Goal: Transaction & Acquisition: Book appointment/travel/reservation

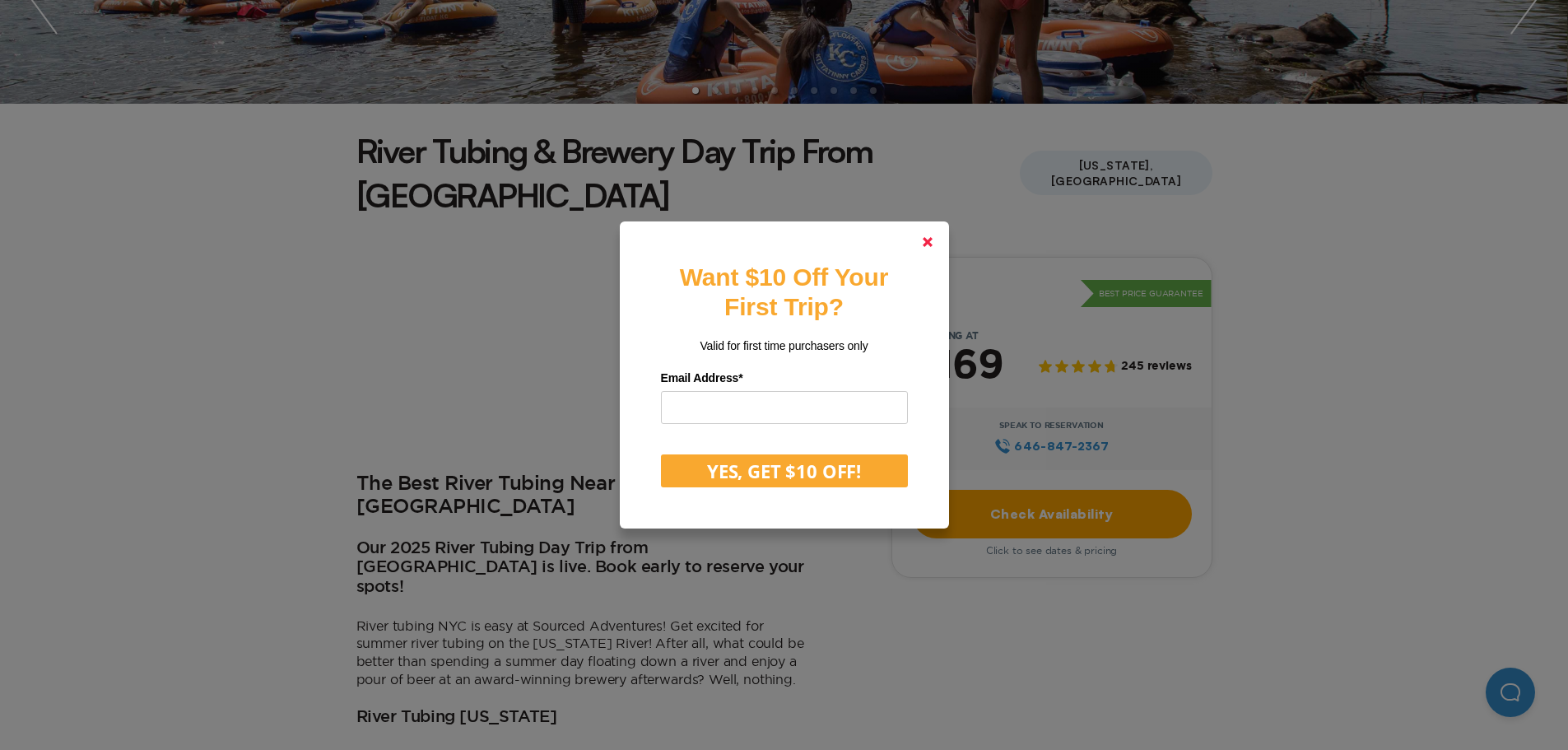
click at [924, 241] on link at bounding box center [927, 241] width 39 height 39
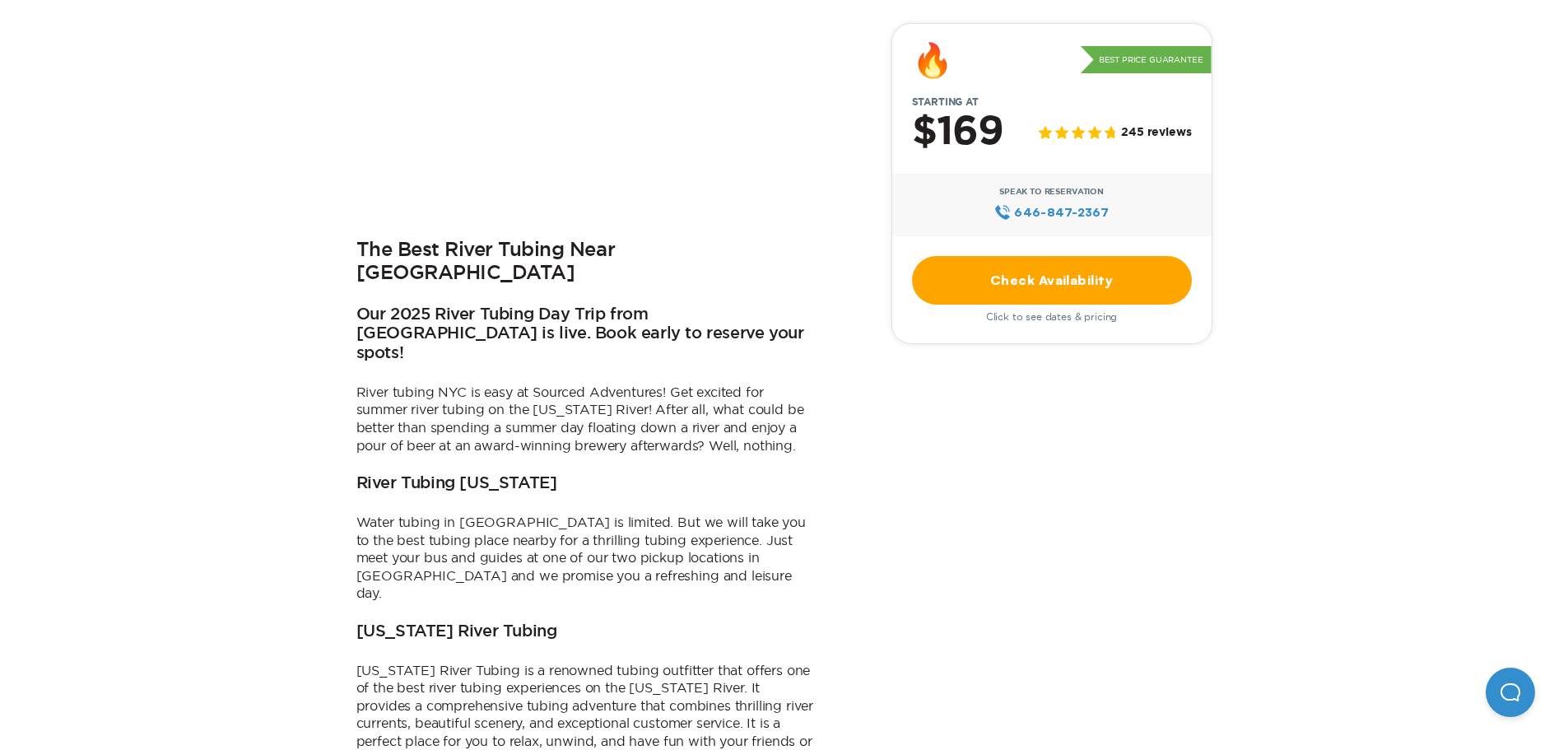
scroll to position [658, 0]
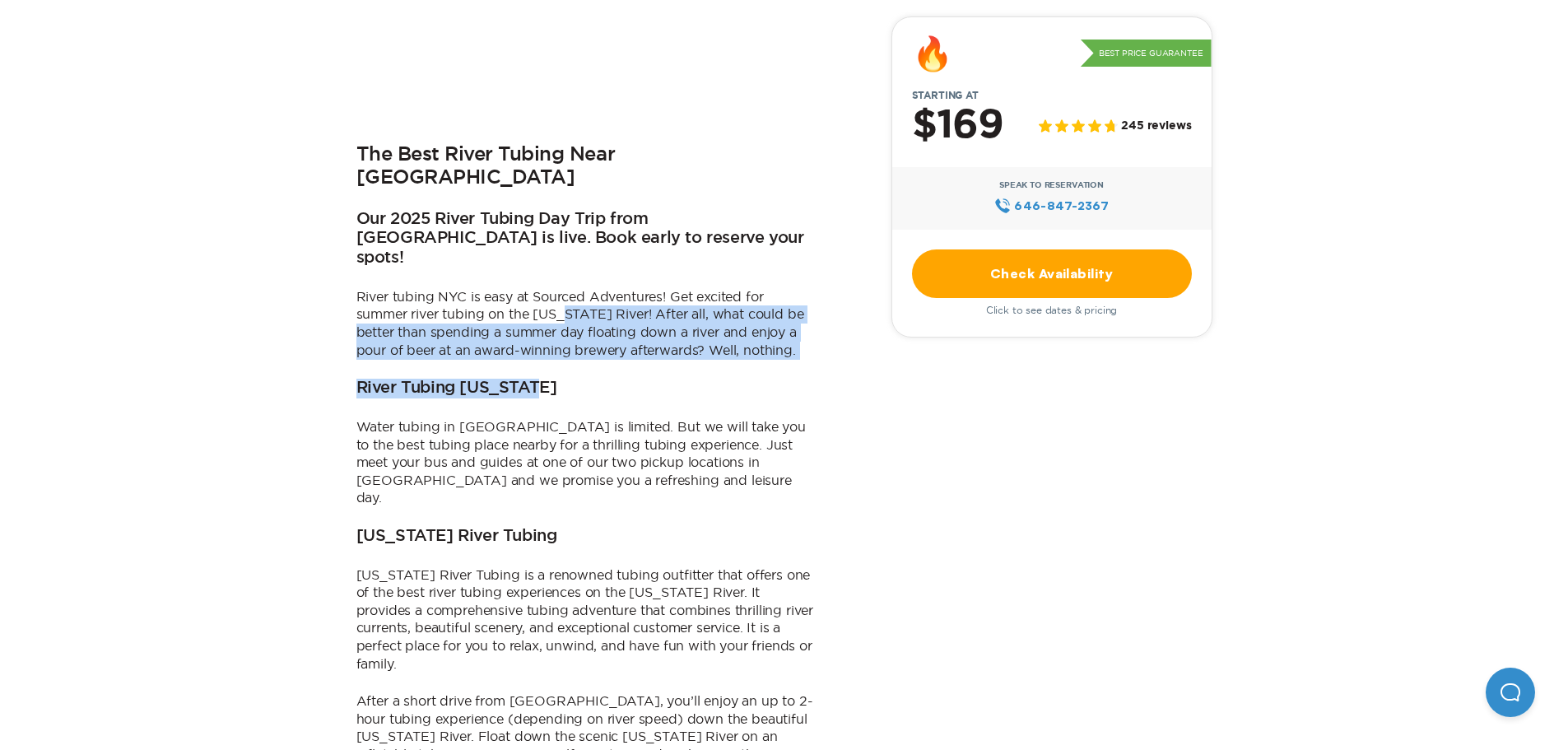
drag, startPoint x: 562, startPoint y: 234, endPoint x: 585, endPoint y: 283, distance: 54.1
click at [585, 283] on div "The Best River Tubing Near [GEOGRAPHIC_DATA] Our 2025 River Tubing Day Trip fro…" at bounding box center [587, 531] width 461 height 1207
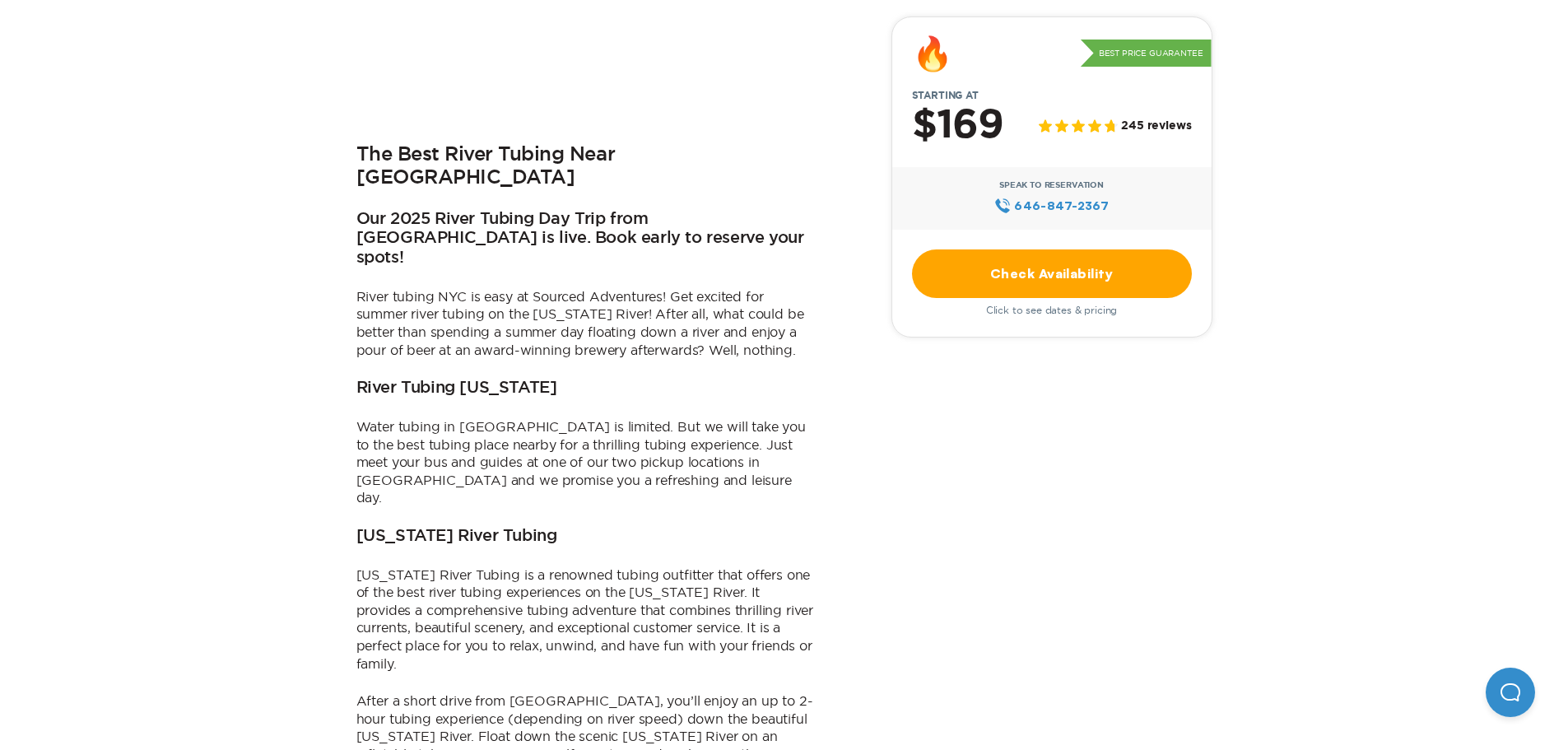
click at [585, 283] on div "The Best River Tubing Near [GEOGRAPHIC_DATA] Our 2025 River Tubing Day Trip fro…" at bounding box center [587, 531] width 461 height 1207
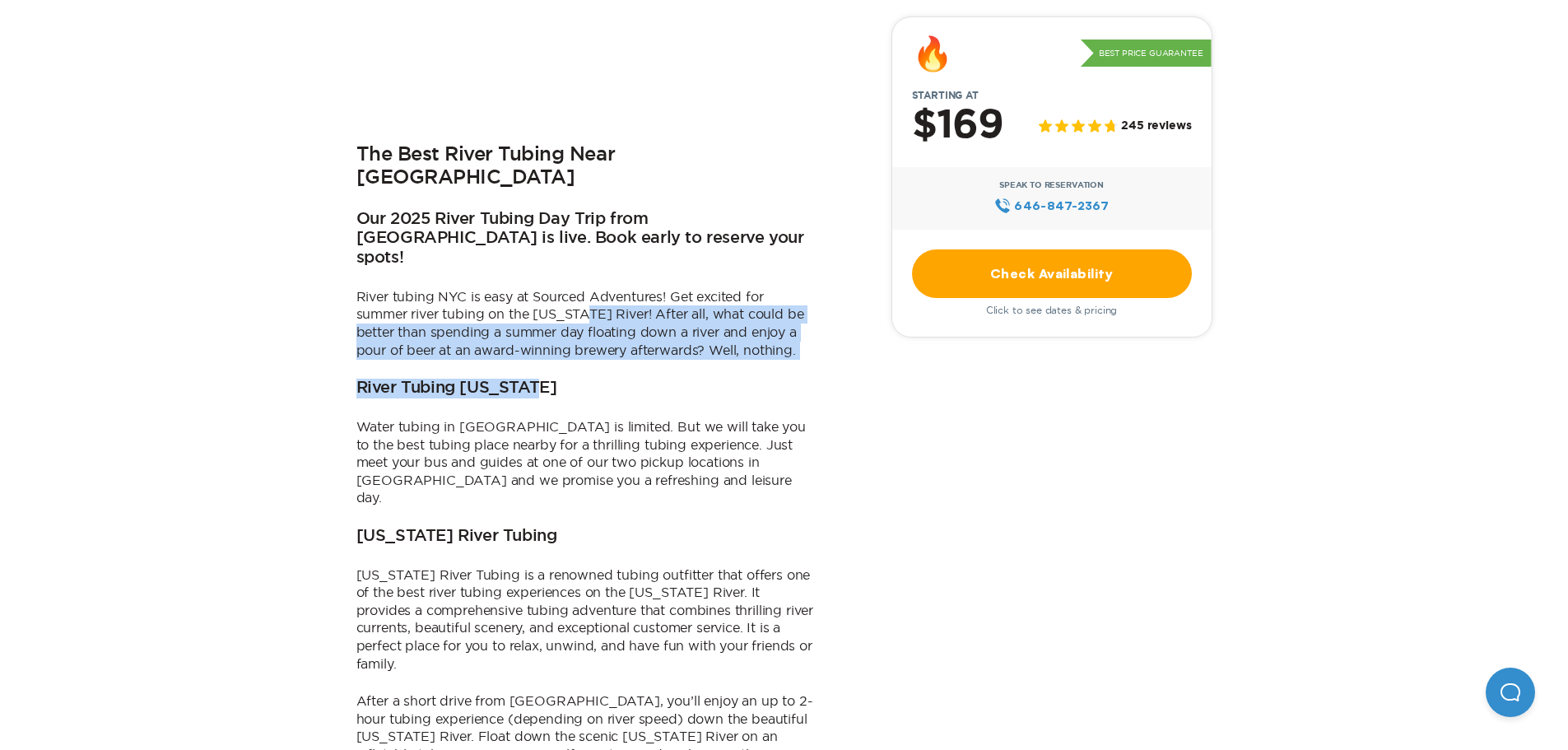
drag, startPoint x: 585, startPoint y: 283, endPoint x: 586, endPoint y: 222, distance: 61.0
click at [586, 222] on div "The Best River Tubing Near [GEOGRAPHIC_DATA] Our 2025 River Tubing Day Trip fro…" at bounding box center [587, 531] width 461 height 1207
click at [586, 288] on p "River tubing NYC is easy at Sourced Adventures! Get excited for summer river tu…" at bounding box center [587, 323] width 461 height 71
drag, startPoint x: 577, startPoint y: 203, endPoint x: 600, endPoint y: 283, distance: 83.2
click at [600, 283] on div "The Best River Tubing Near [GEOGRAPHIC_DATA] Our 2025 River Tubing Day Trip fro…" at bounding box center [587, 531] width 461 height 1207
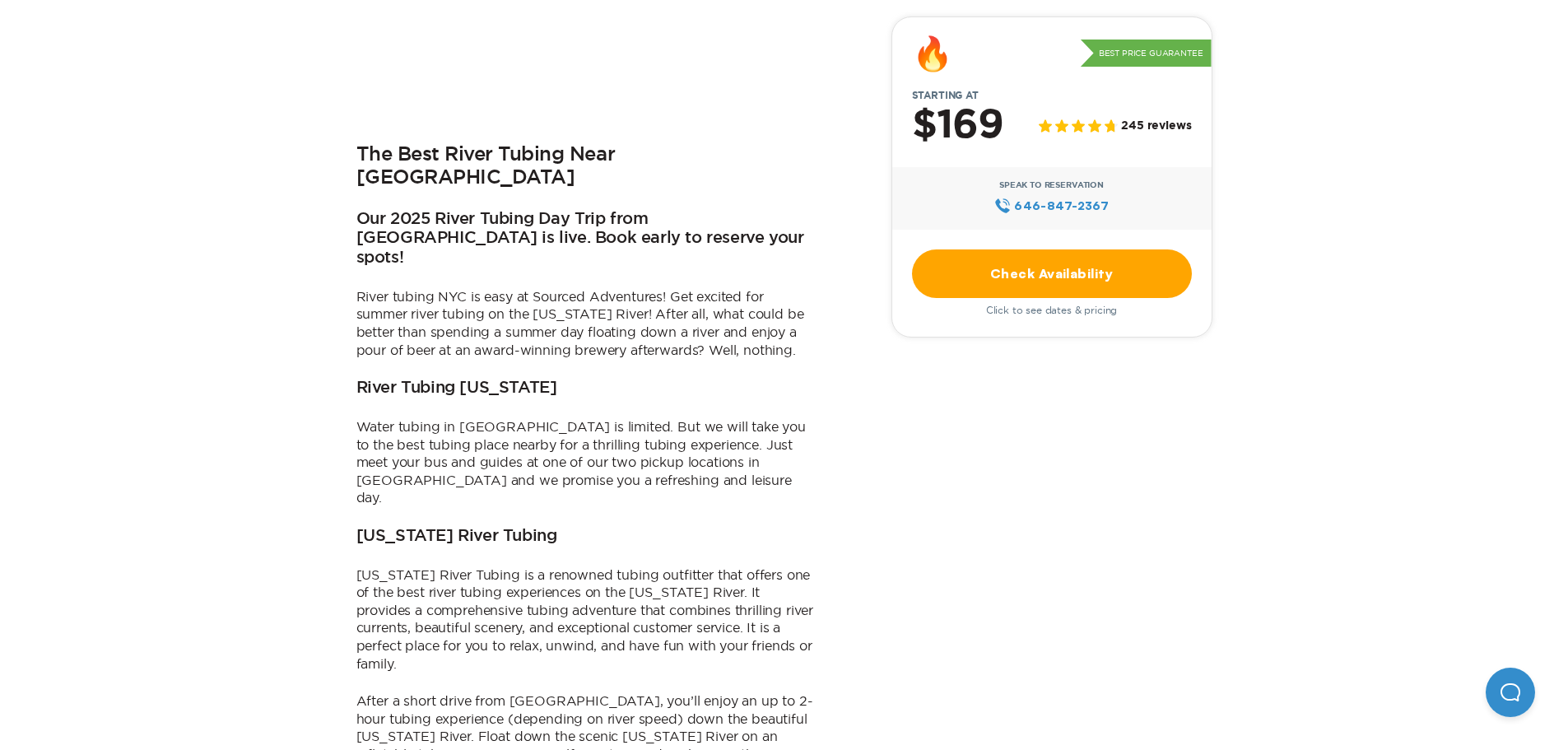
click at [600, 283] on div "The Best River Tubing Near [GEOGRAPHIC_DATA] Our 2025 River Tubing Day Trip fro…" at bounding box center [587, 531] width 461 height 1207
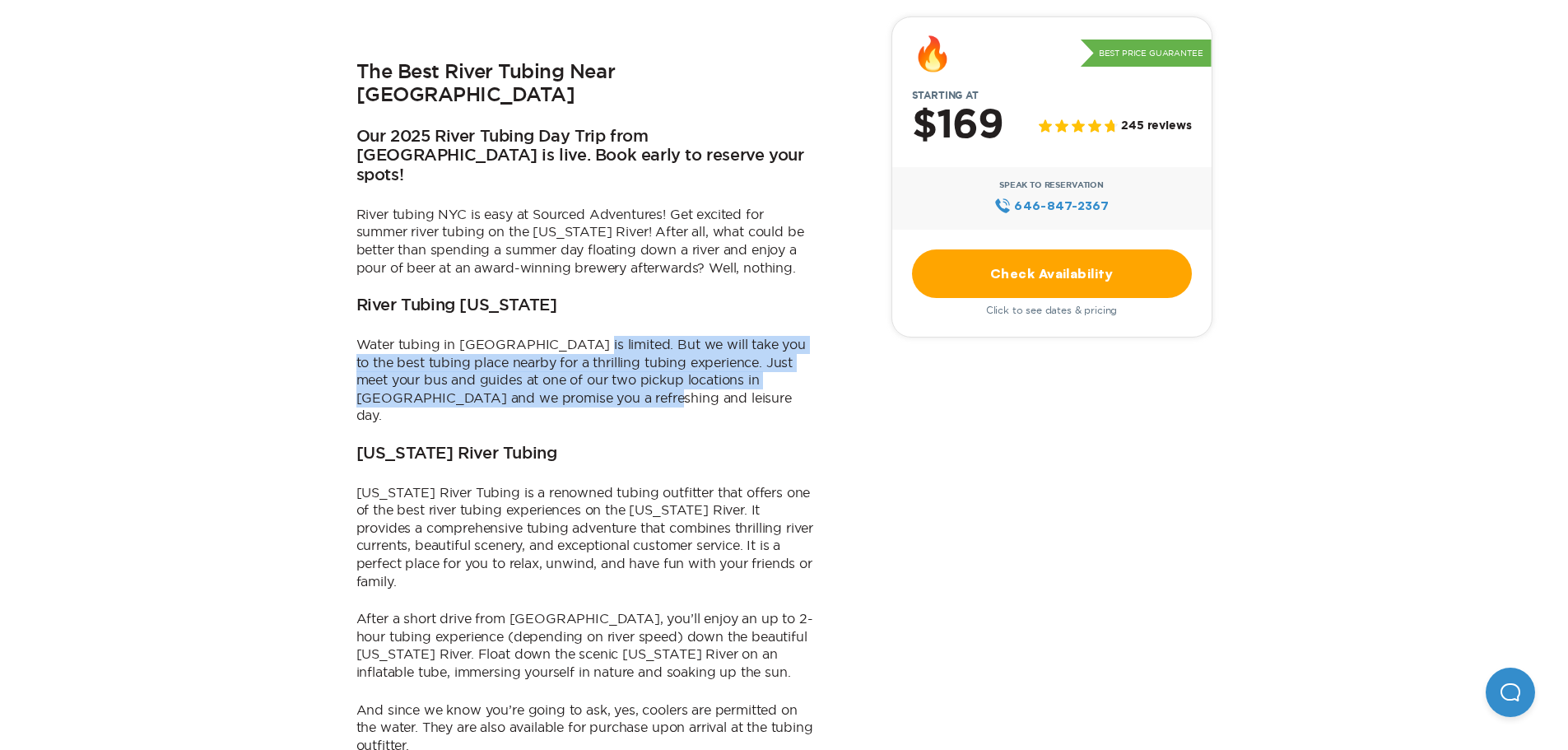
drag, startPoint x: 578, startPoint y: 274, endPoint x: 589, endPoint y: 308, distance: 35.7
click at [589, 307] on div "The Best River Tubing Near [GEOGRAPHIC_DATA] Our 2025 River Tubing Day Trip fro…" at bounding box center [587, 448] width 461 height 1207
click at [589, 336] on p "Water tubing in [GEOGRAPHIC_DATA] is limited. But we will take you to the best …" at bounding box center [587, 380] width 461 height 89
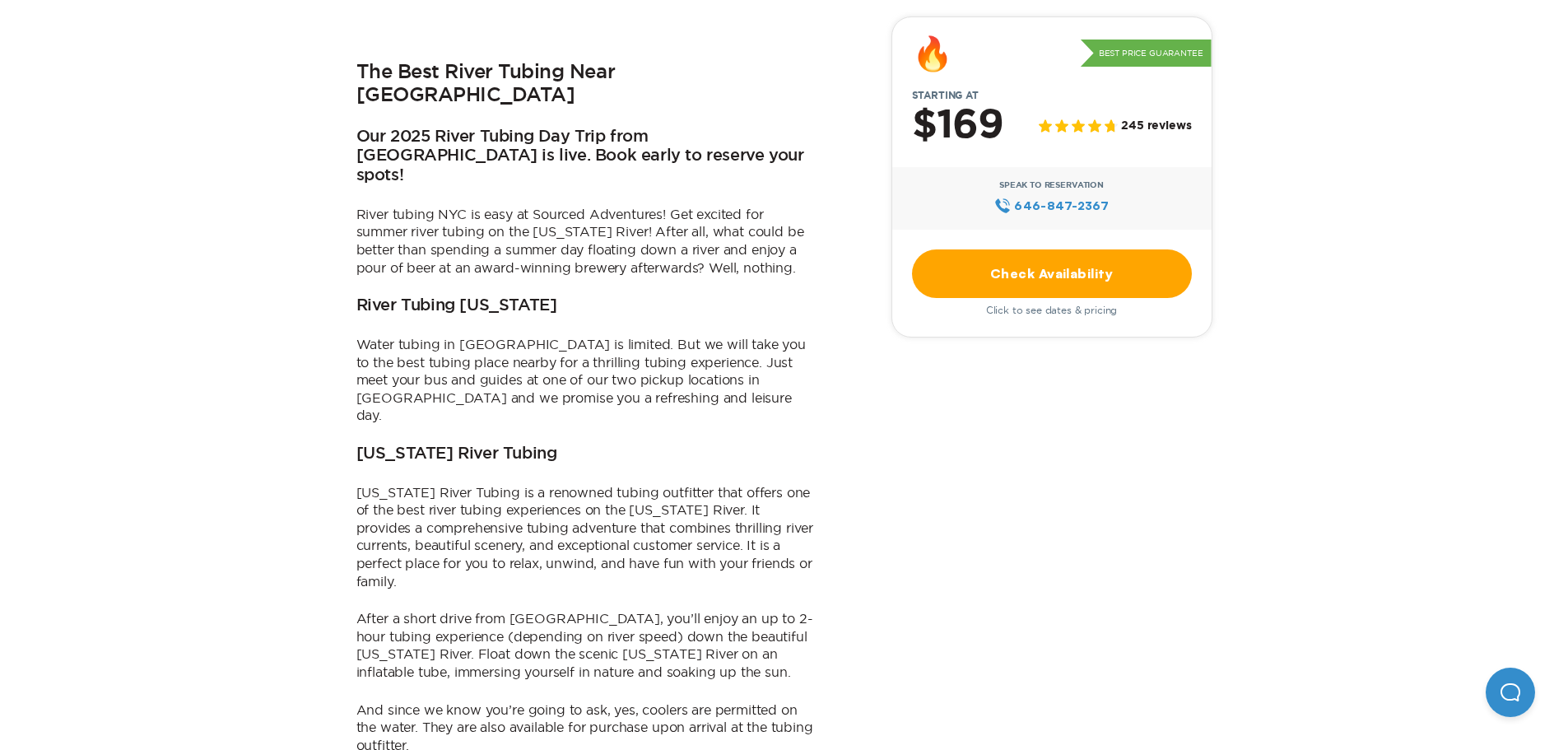
scroll to position [905, 0]
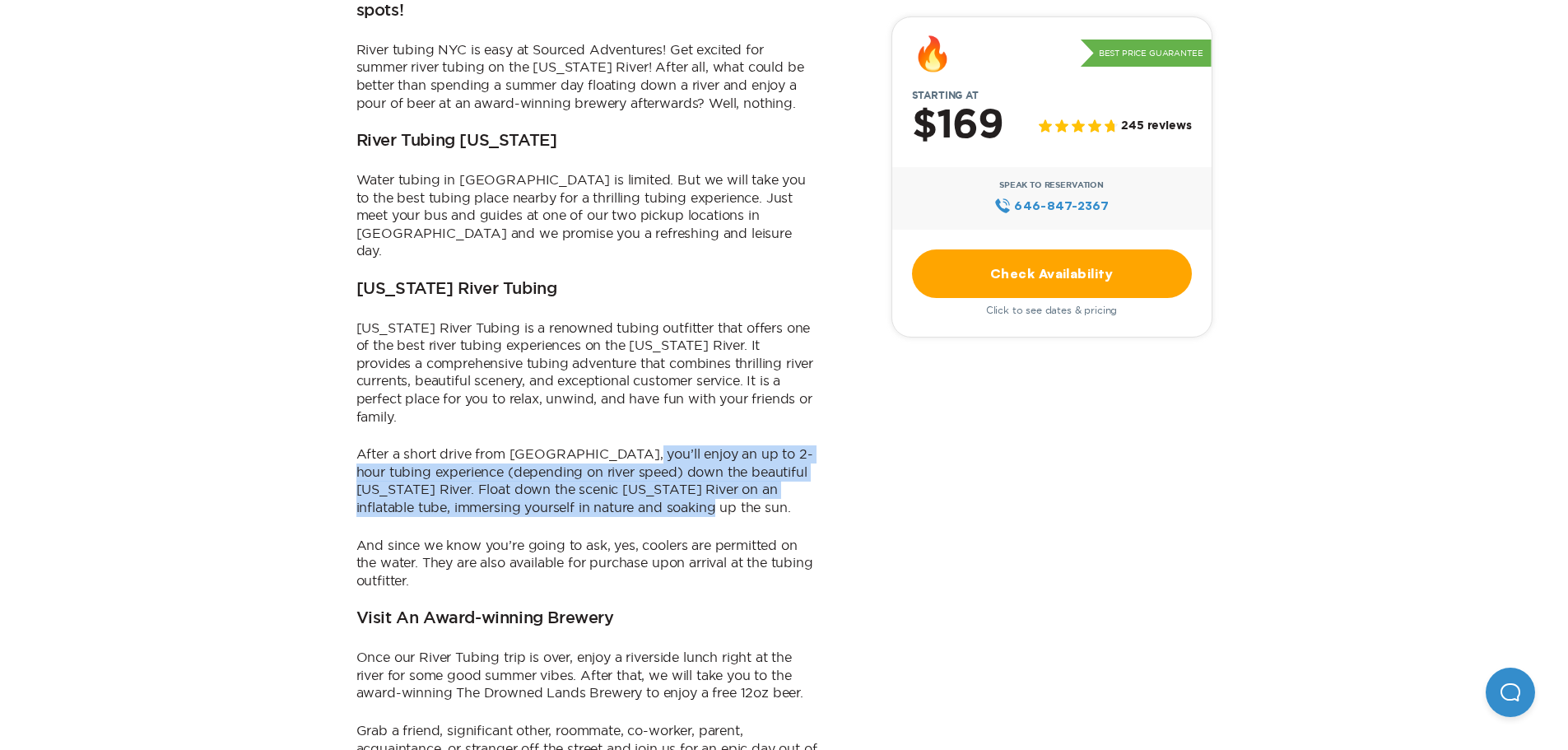
drag, startPoint x: 622, startPoint y: 322, endPoint x: 711, endPoint y: 386, distance: 109.6
click at [710, 445] on p "After a short drive from [GEOGRAPHIC_DATA], you’ll enjoy an up to 2-hour tubing…" at bounding box center [587, 480] width 461 height 71
click at [711, 445] on p "After a short drive from [GEOGRAPHIC_DATA], you’ll enjoy an up to 2-hour tubing…" at bounding box center [587, 480] width 461 height 71
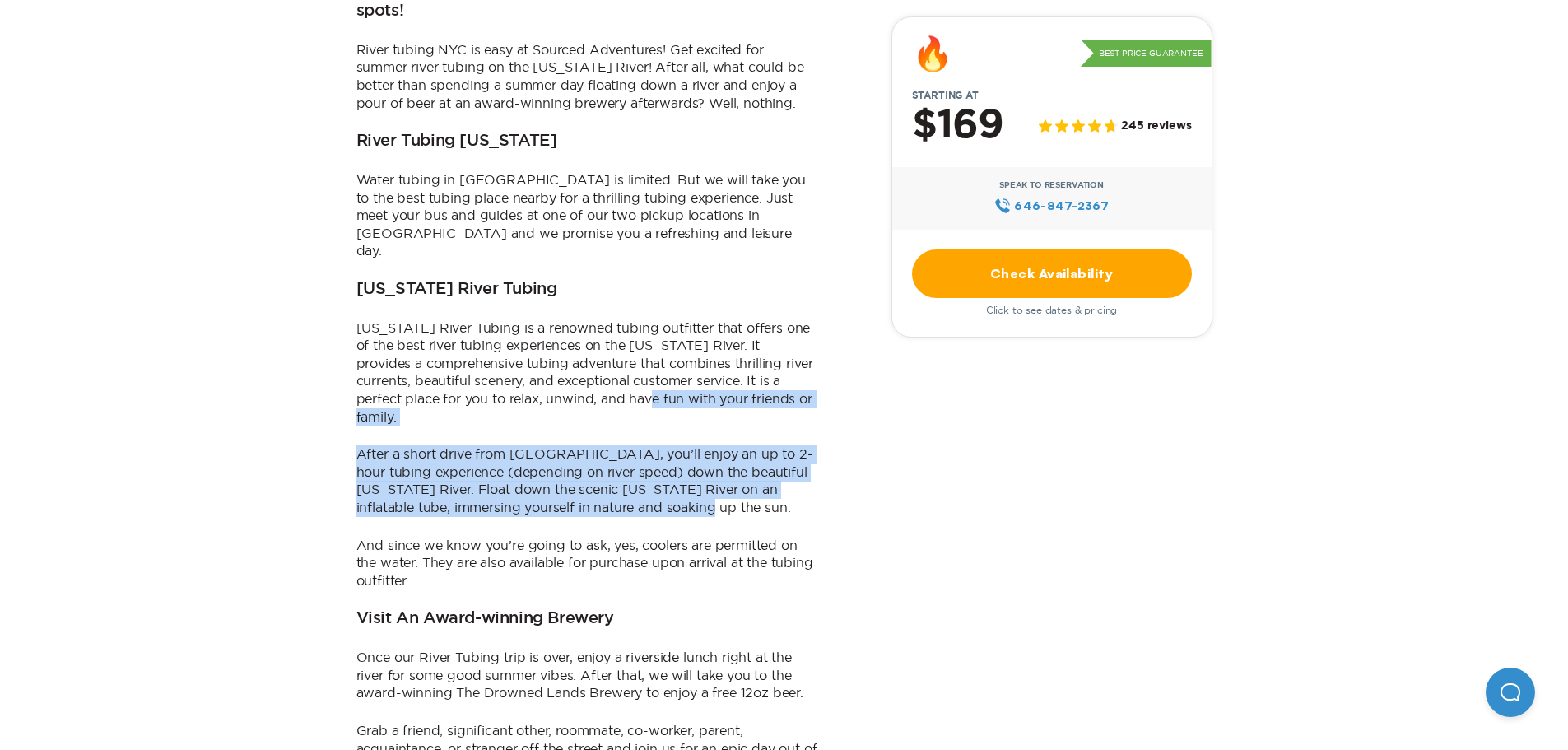
drag, startPoint x: 711, startPoint y: 386, endPoint x: 589, endPoint y: 298, distance: 150.4
click at [589, 298] on div "The Best River Tubing Near [GEOGRAPHIC_DATA] Our 2025 River Tubing Day Trip fro…" at bounding box center [587, 284] width 461 height 1207
click at [593, 445] on p "After a short drive from [GEOGRAPHIC_DATA], you’ll enjoy an up to 2-hour tubing…" at bounding box center [587, 480] width 461 height 71
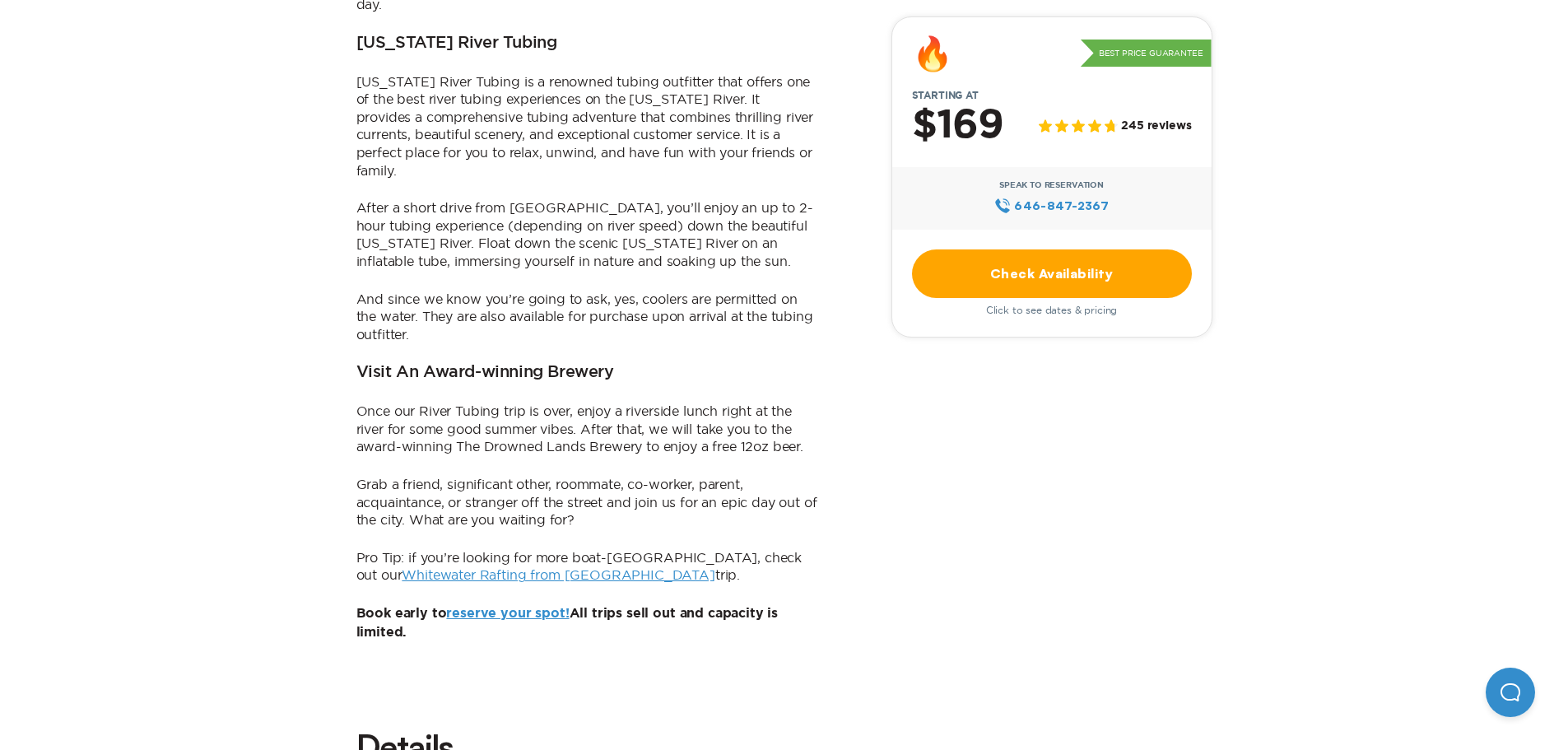
scroll to position [1152, 0]
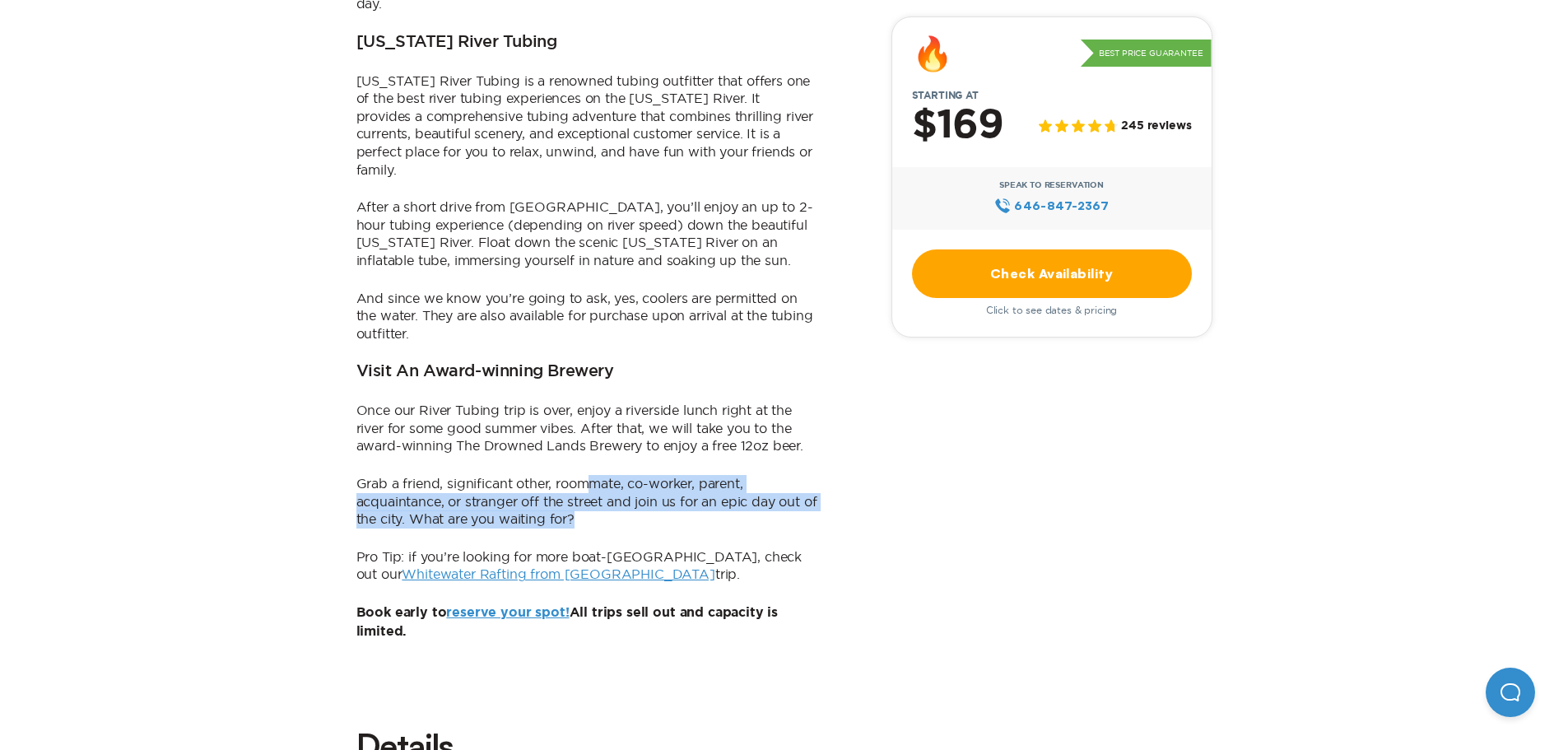
drag, startPoint x: 593, startPoint y: 334, endPoint x: 605, endPoint y: 393, distance: 60.2
click at [605, 393] on div "The Best River Tubing Near [GEOGRAPHIC_DATA] Our 2025 River Tubing Day Trip fro…" at bounding box center [587, 37] width 461 height 1207
click at [605, 475] on p "Grab a friend, significant other, roommate, co-worker, parent, acquaintance, or…" at bounding box center [587, 501] width 461 height 53
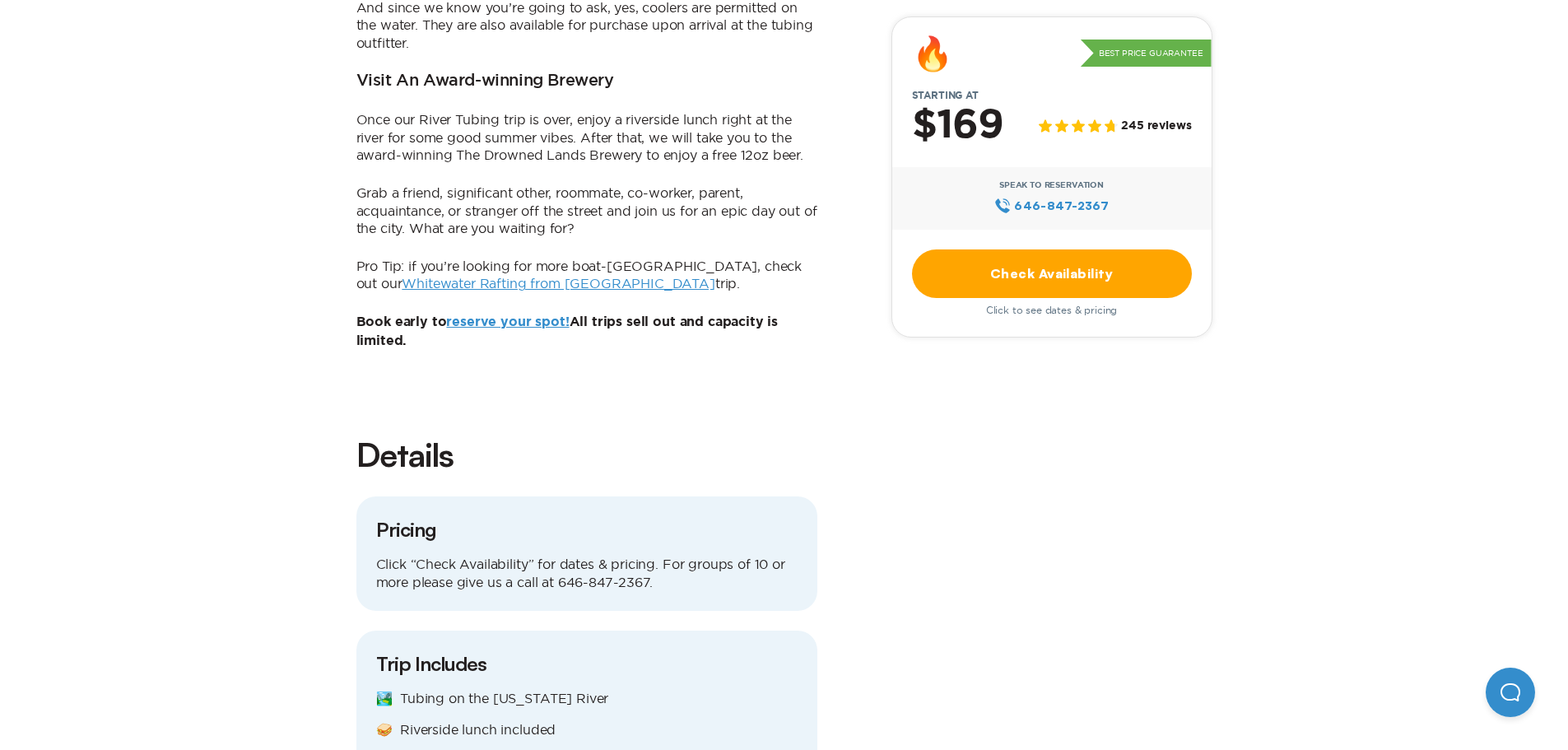
scroll to position [1235, 0]
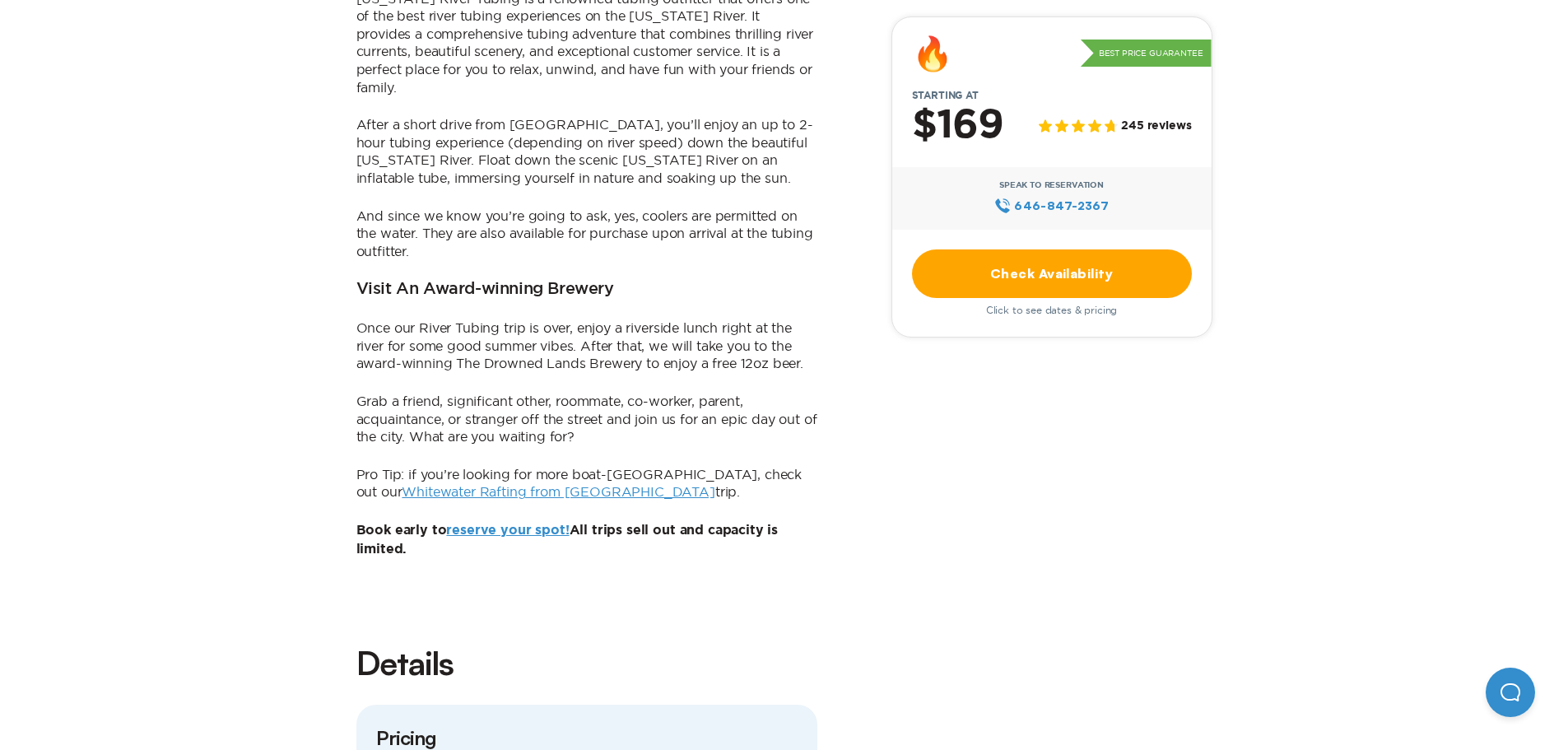
click at [1118, 127] on icon at bounding box center [1111, 126] width 13 height 13
click at [1135, 125] on span "245 reviews" at bounding box center [1156, 127] width 70 height 14
click at [1105, 126] on div at bounding box center [1081, 126] width 83 height 13
click at [1020, 128] on div "$169 245 reviews" at bounding box center [1052, 126] width 319 height 43
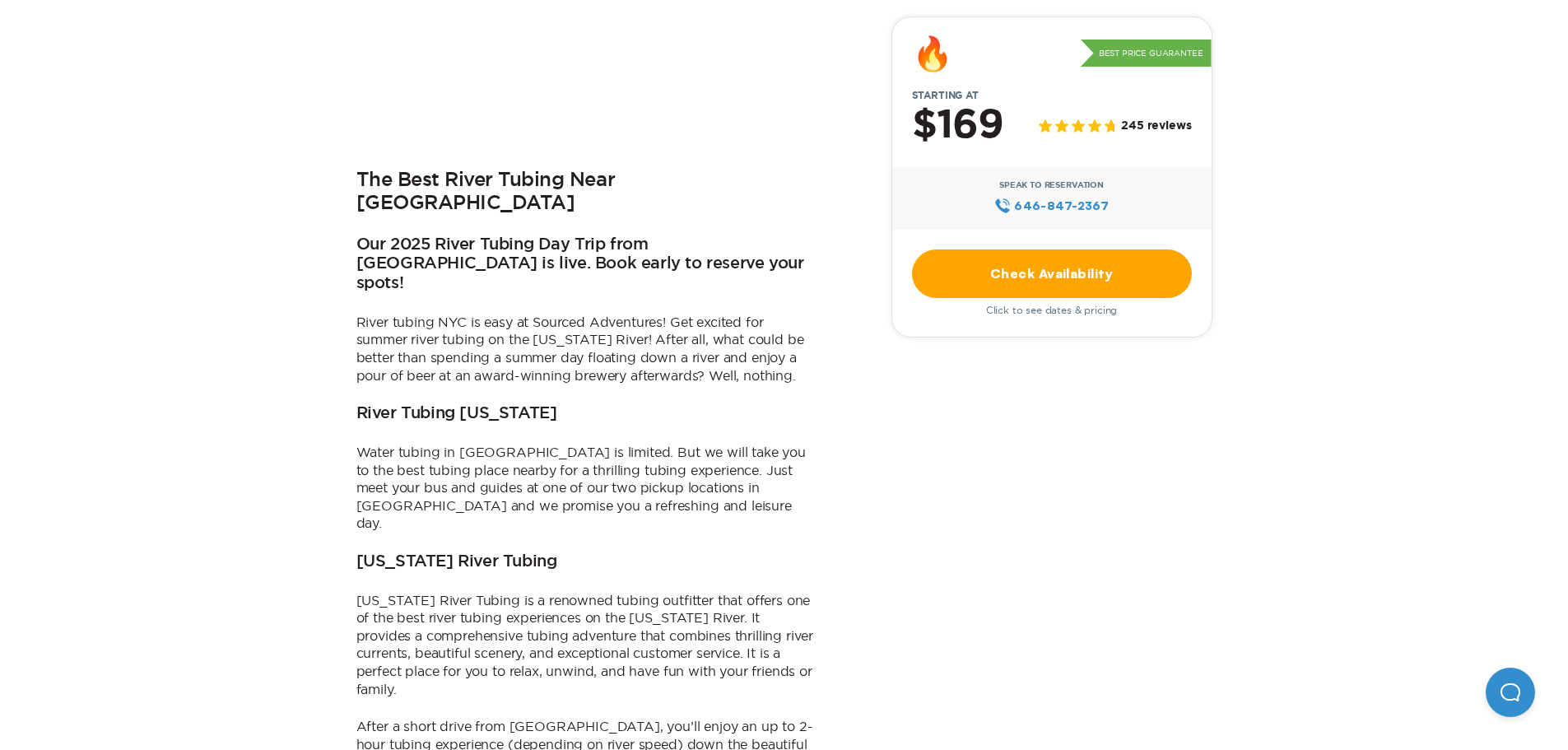
scroll to position [411, 0]
